Goal: Transaction & Acquisition: Purchase product/service

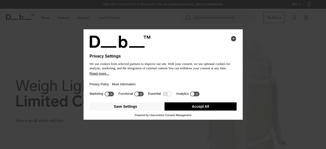
click at [202, 106] on button "Accept All" at bounding box center [200, 106] width 72 height 8
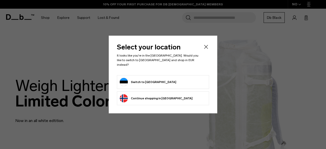
click at [168, 85] on li "Switch to [GEOGRAPHIC_DATA]" at bounding box center [163, 82] width 92 height 14
click at [204, 50] on icon "Close" at bounding box center [206, 47] width 6 height 6
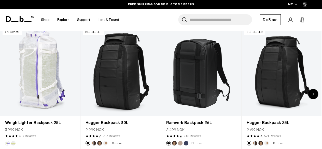
scroll to position [173, 0]
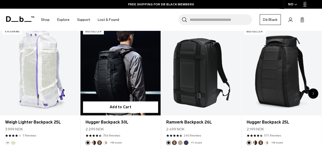
click at [120, 98] on link "Hugger Backpack 30L" at bounding box center [120, 70] width 80 height 89
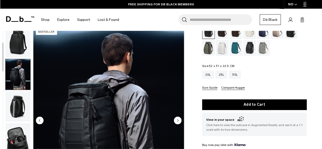
scroll to position [41, 0]
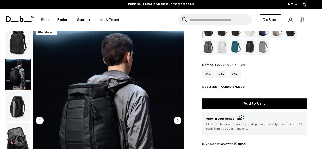
click at [208, 76] on div "20L" at bounding box center [208, 73] width 12 height 8
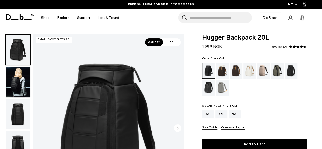
click at [172, 43] on span "3D" at bounding box center [172, 42] width 18 height 8
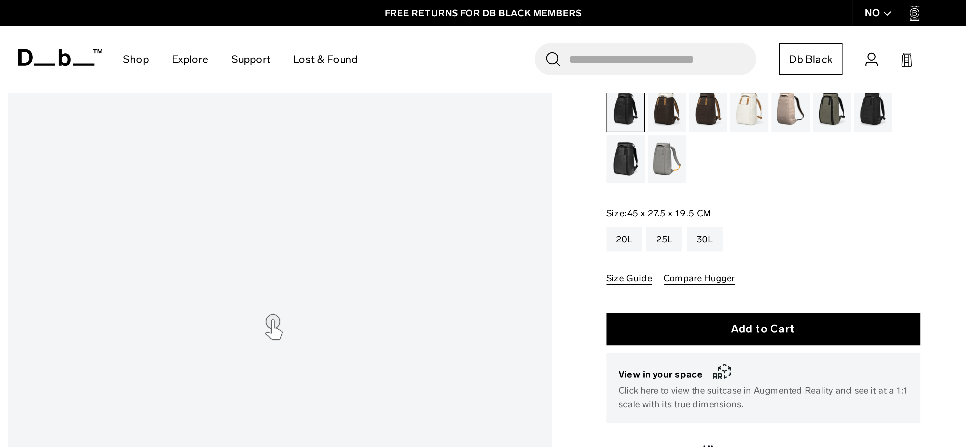
scroll to position [51, 0]
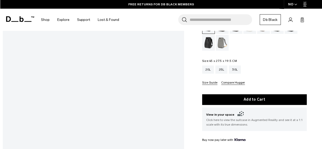
click at [150, 26] on div "Search for Bags, Luggage... Search Close Trending Products All Products Hugger …" at bounding box center [220, 20] width 195 height 22
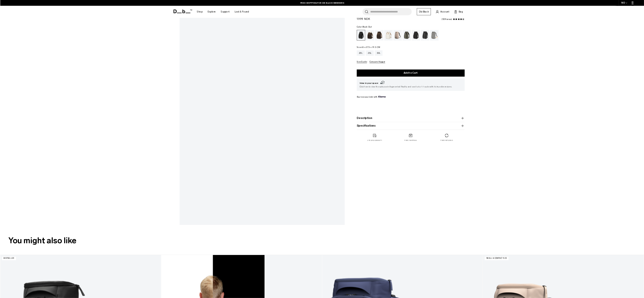
scroll to position [0, 0]
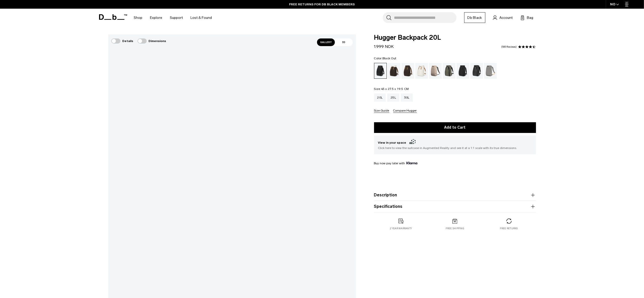
drag, startPoint x: 977, startPoint y: 1, endPoint x: 412, endPoint y: 263, distance: 622.1
click at [322, 149] on div "Hugger Backpack 20L 1.999 NOK 4.6 star rating 500 Reviews Color: Black Out Out …" at bounding box center [455, 200] width 192 height 332
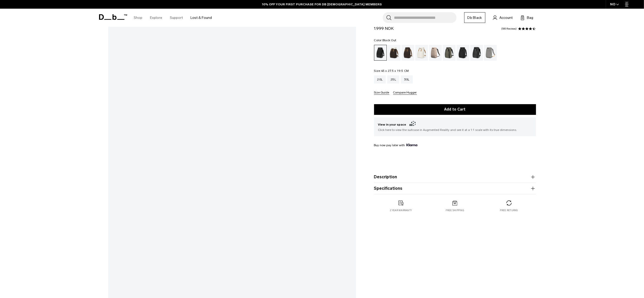
scroll to position [41, 0]
click at [322, 76] on div "25L" at bounding box center [393, 79] width 12 height 8
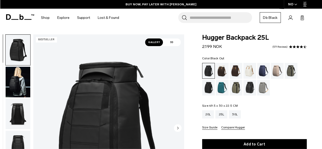
drag, startPoint x: 644, startPoint y: 1, endPoint x: 157, endPoint y: 16, distance: 487.4
click at [157, 16] on div "Search for Bags, Luggage... Search Close Trending Products All Products Hugger …" at bounding box center [220, 18] width 195 height 18
